Goal: Information Seeking & Learning: Learn about a topic

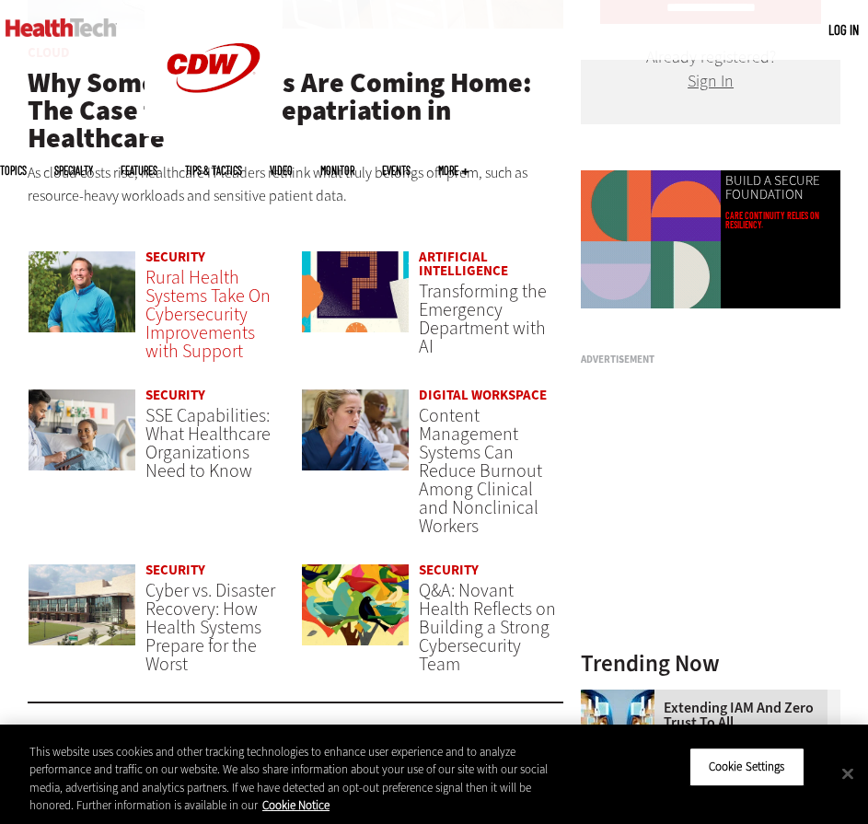
scroll to position [1104, 0]
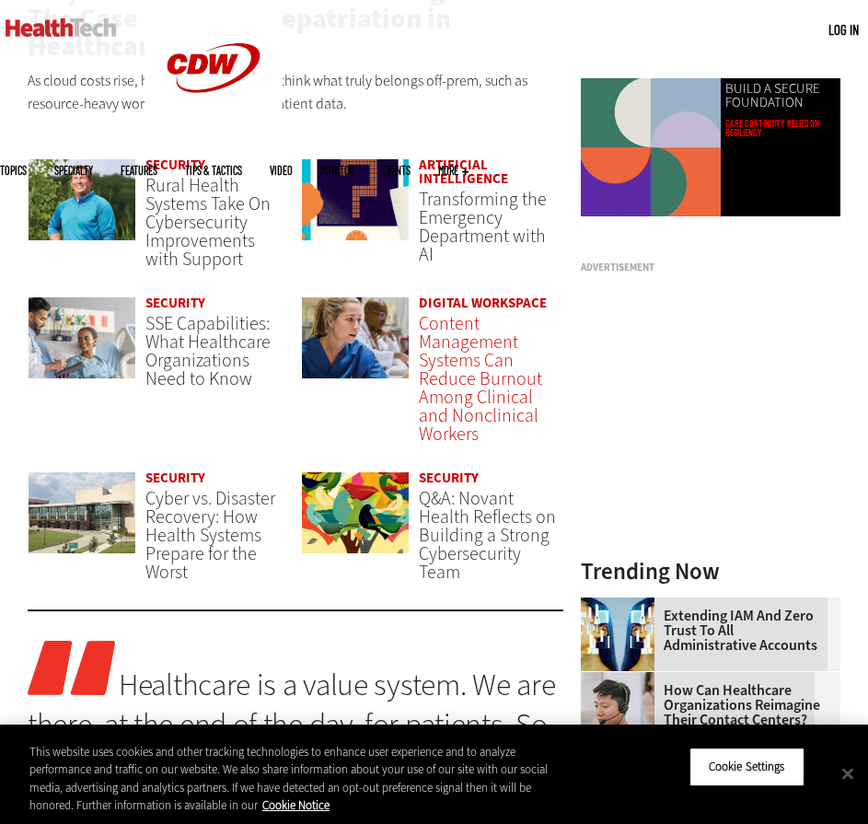
click at [457, 373] on span "Content Management Systems Can Reduce Burnout Among Clinical and Nonclinical Wo…" at bounding box center [480, 378] width 123 height 135
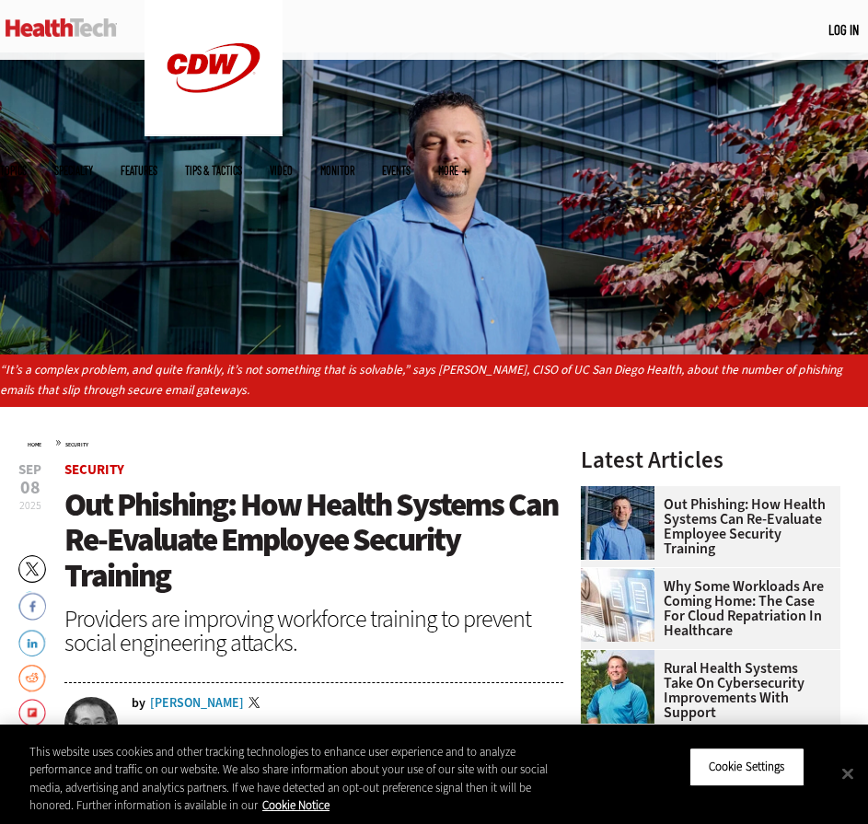
scroll to position [368, 0]
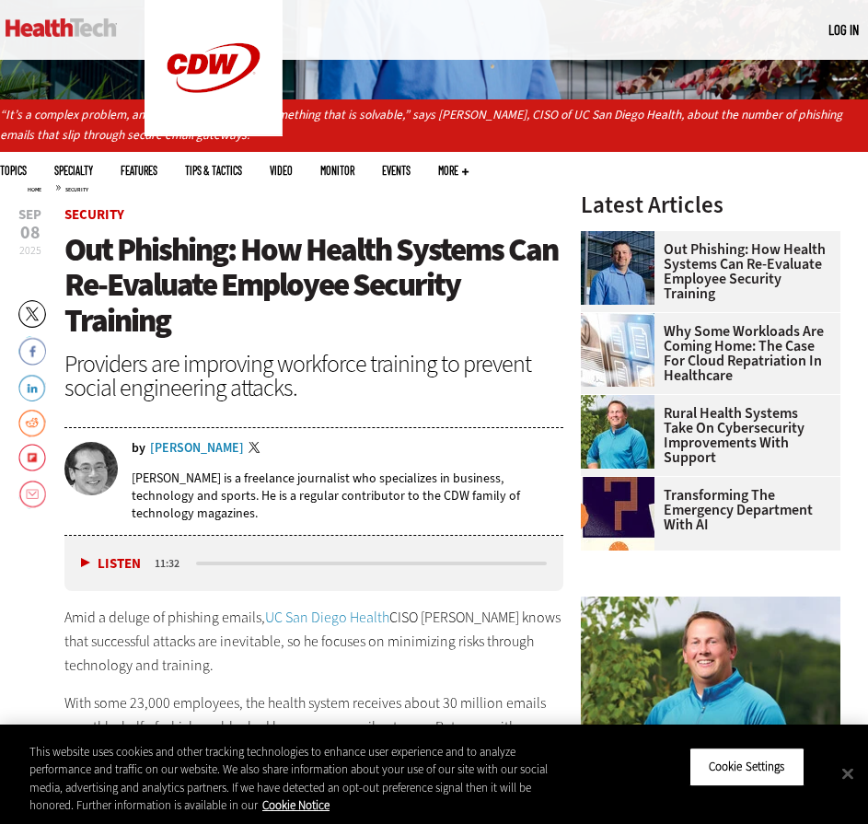
drag, startPoint x: 248, startPoint y: 349, endPoint x: 244, endPoint y: 334, distance: 15.4
click at [248, 352] on div "Providers are improving workforce training to prevent social engineering attack…" at bounding box center [313, 376] width 499 height 48
click at [228, 301] on span "Out Phishing: How Health Systems Can Re-Evaluate Employee Security Training" at bounding box center [310, 284] width 493 height 113
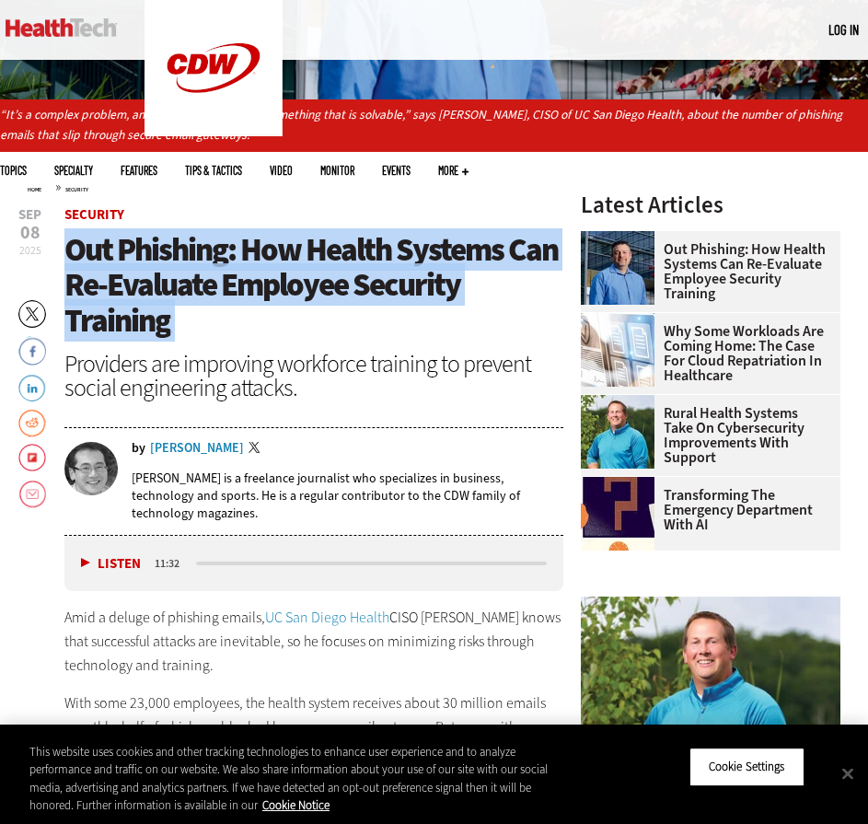
click at [228, 301] on span "Out Phishing: How Health Systems Can Re-Evaluate Employee Security Training" at bounding box center [310, 284] width 493 height 113
copy header "Out Phishing: How Health Systems Can Re-Evaluate Employee Security Training"
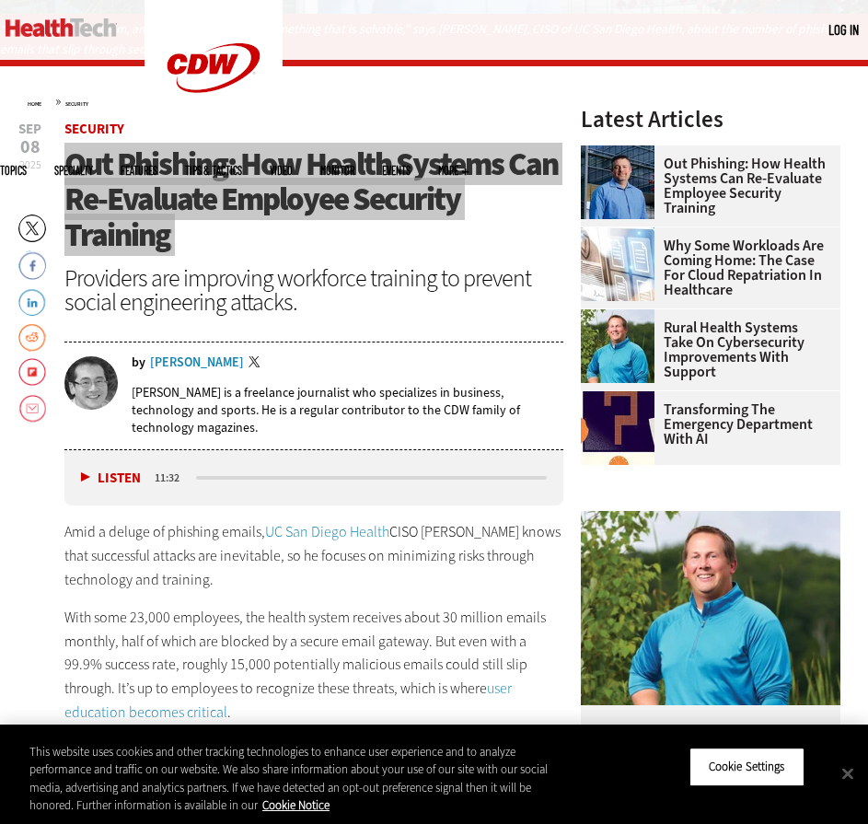
scroll to position [644, 0]
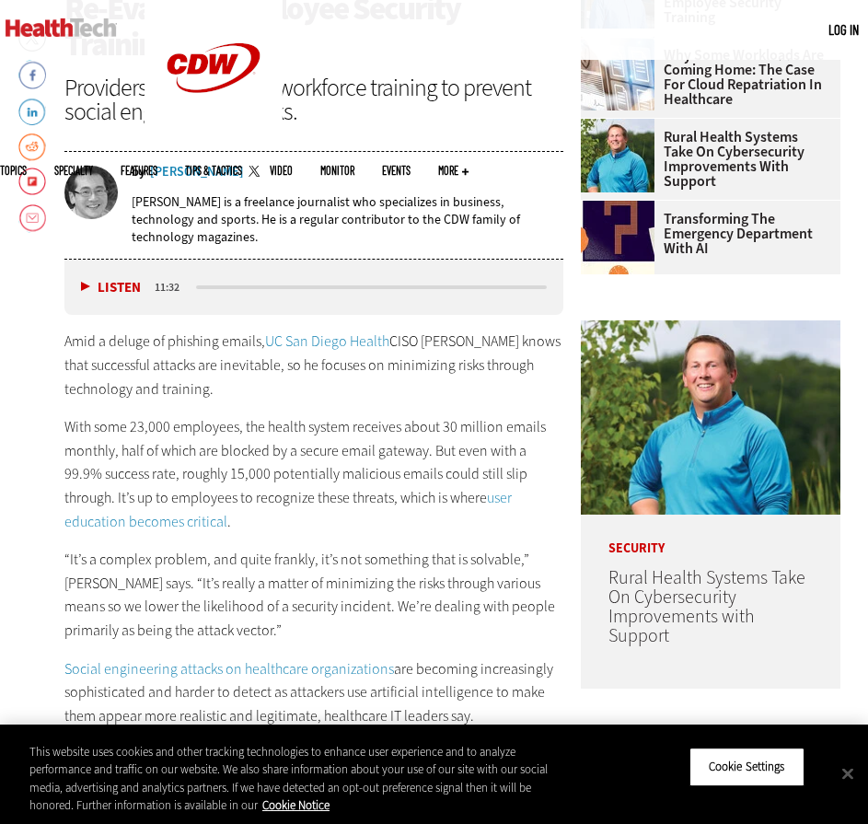
click at [188, 369] on p "Amid a deluge of phishing emails, UC San Diego Health CISO Scott Currie knows t…" at bounding box center [313, 364] width 499 height 71
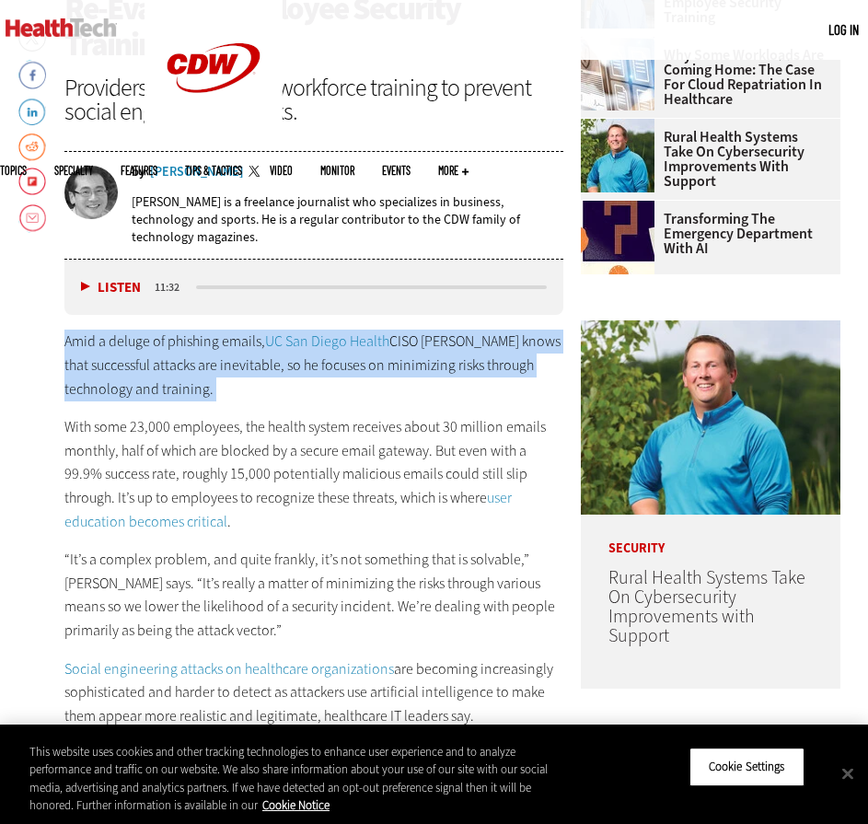
click at [188, 369] on p "Amid a deluge of phishing emails, UC San Diego Health CISO Scott Currie knows t…" at bounding box center [313, 364] width 499 height 71
copy div "Amid a deluge of phishing emails, UC San Diego Health CISO Scott Currie knows t…"
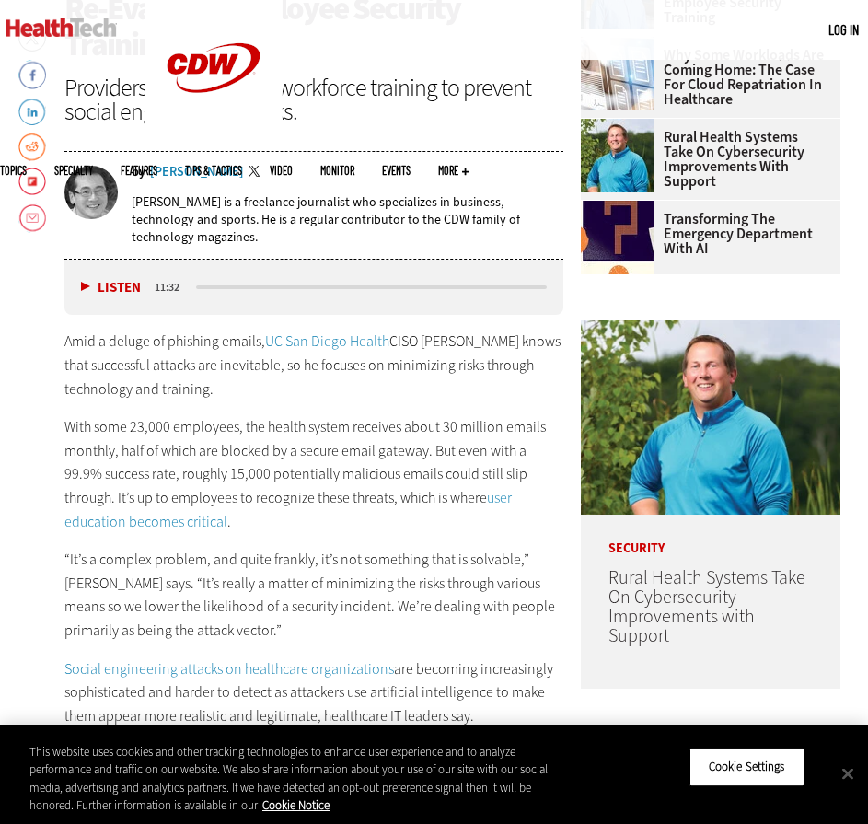
click at [216, 476] on p "With some 23,000 employees, the health system receives about 30 million emails …" at bounding box center [313, 474] width 499 height 118
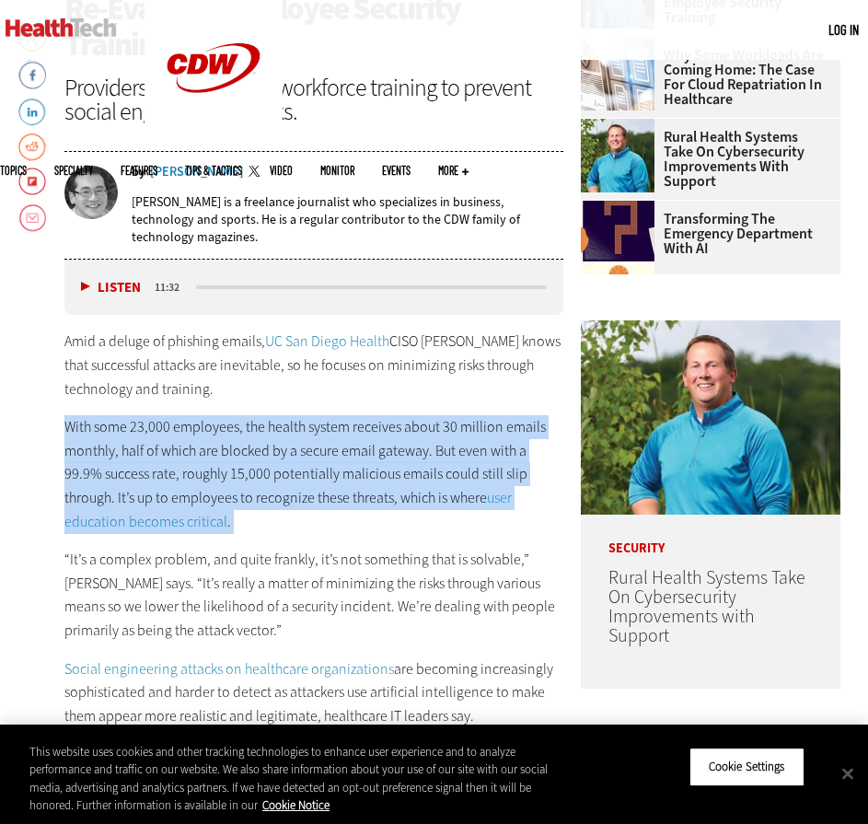
click at [216, 476] on p "With some 23,000 employees, the health system receives about 30 million emails …" at bounding box center [313, 474] width 499 height 118
copy div "With some 23,000 employees, the health system receives about 30 million emails …"
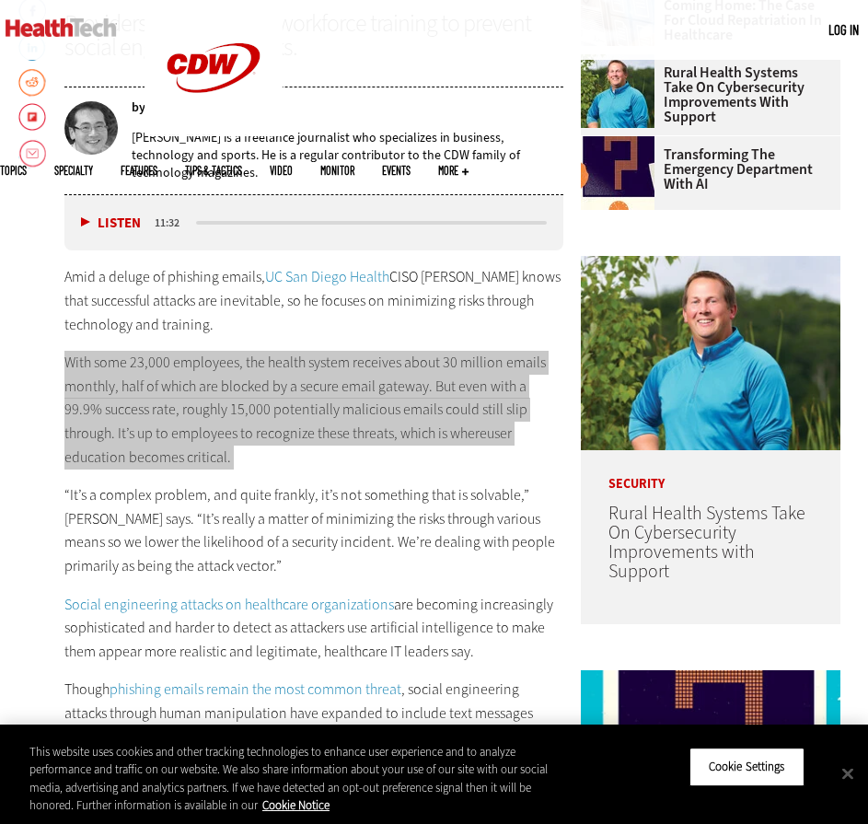
scroll to position [736, 0]
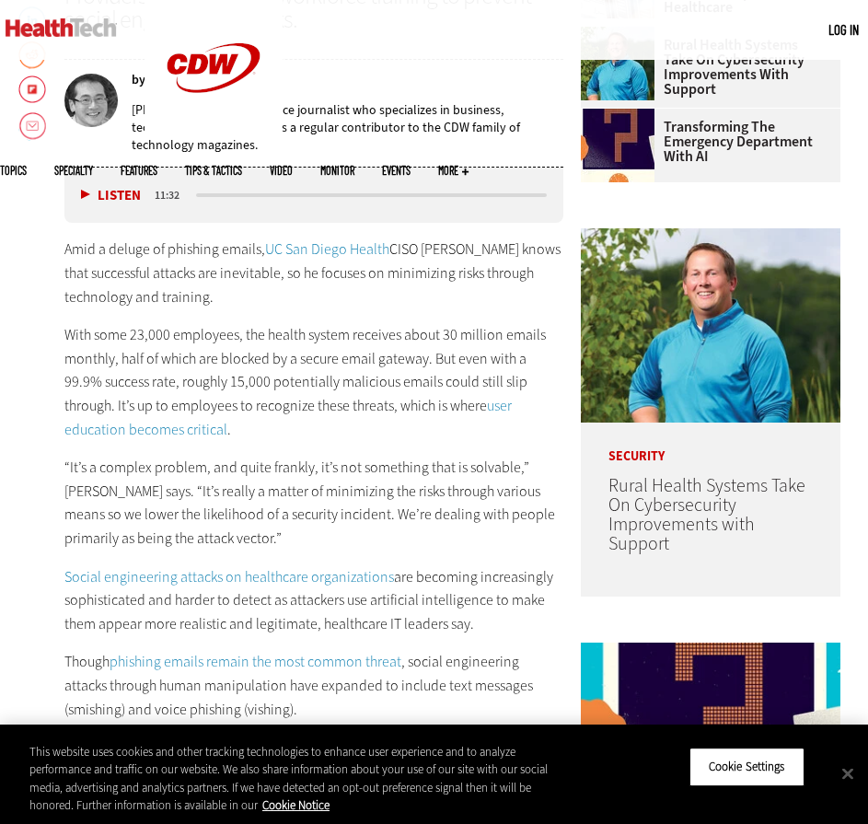
click at [122, 462] on p "“It’s a complex problem, and quite frankly, it’s not something that is solvable…" at bounding box center [313, 503] width 499 height 94
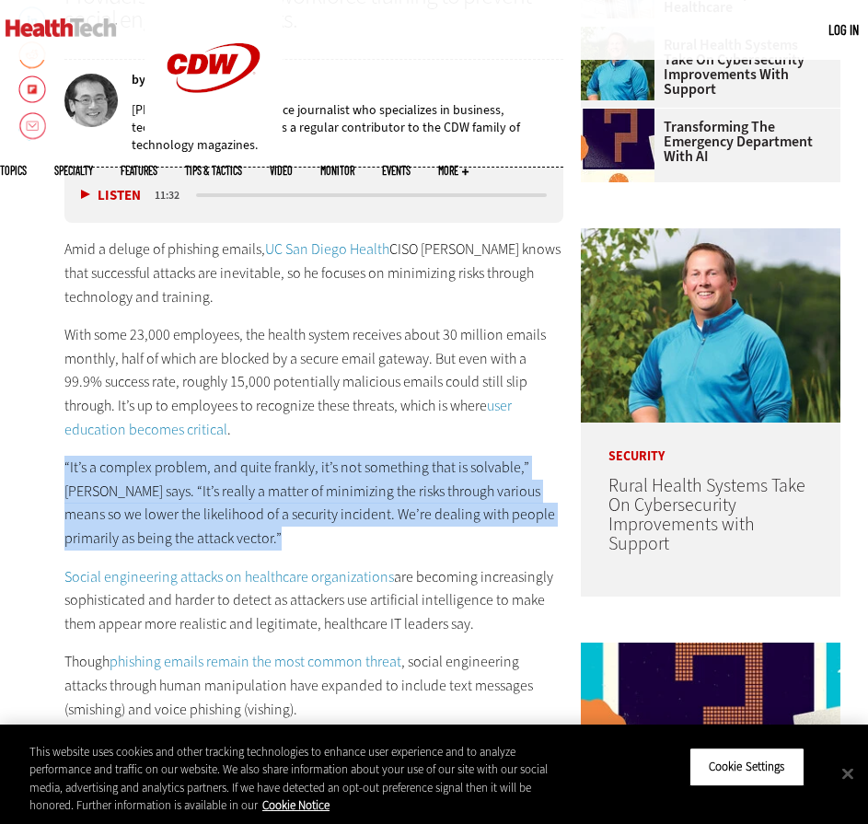
click at [122, 462] on p "“It’s a complex problem, and quite frankly, it’s not something that is solvable…" at bounding box center [313, 503] width 499 height 94
copy div "“It’s a complex problem, and quite frankly, it’s not something that is solvable…"
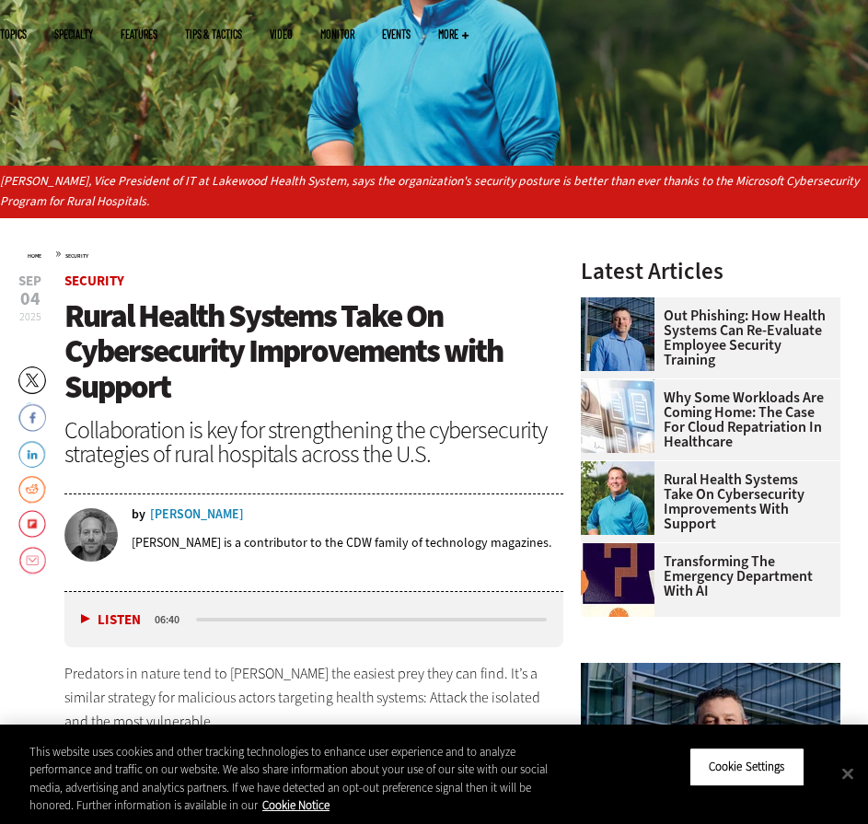
scroll to position [368, 0]
